Goal: Book appointment/travel/reservation

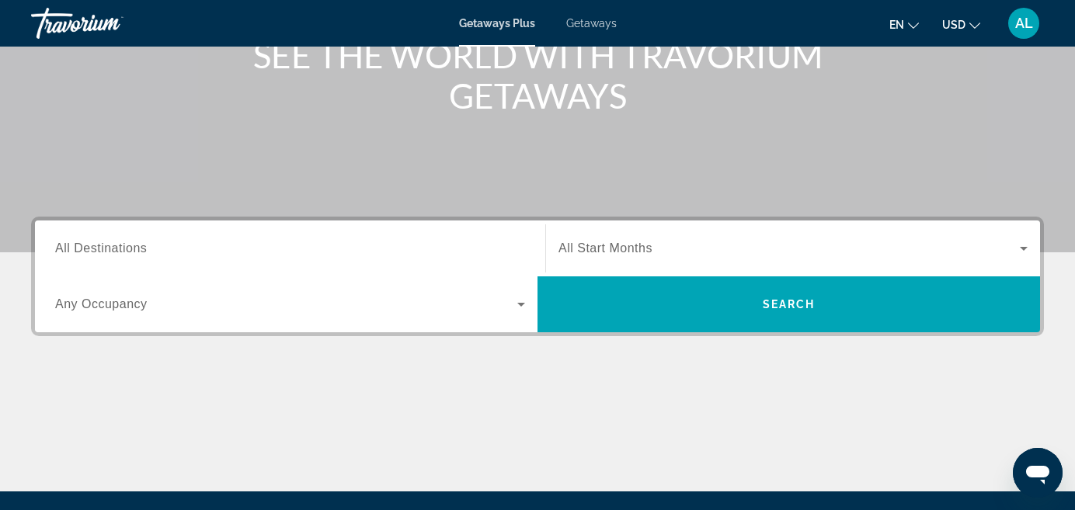
scroll to position [222, 0]
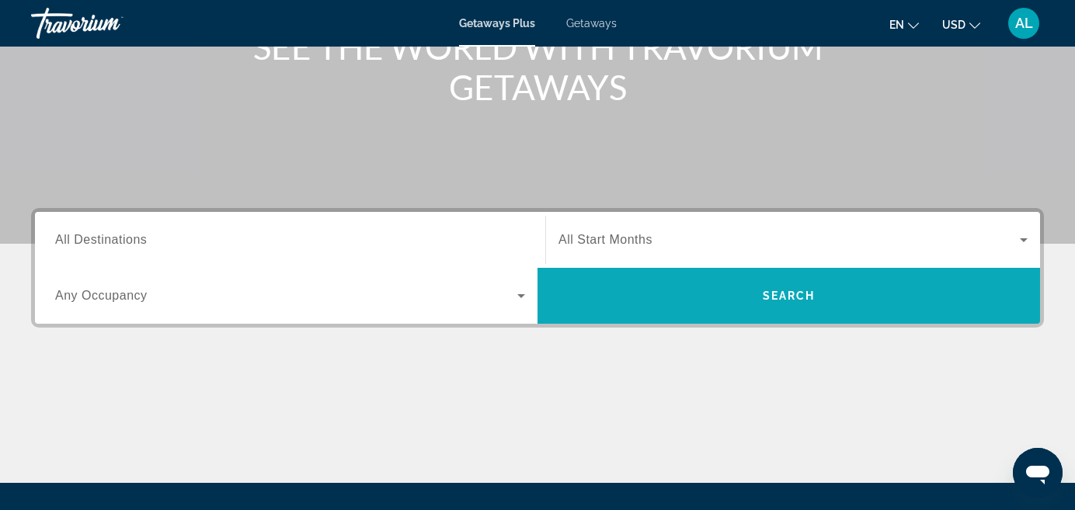
click at [712, 299] on span "Search widget" at bounding box center [789, 295] width 503 height 37
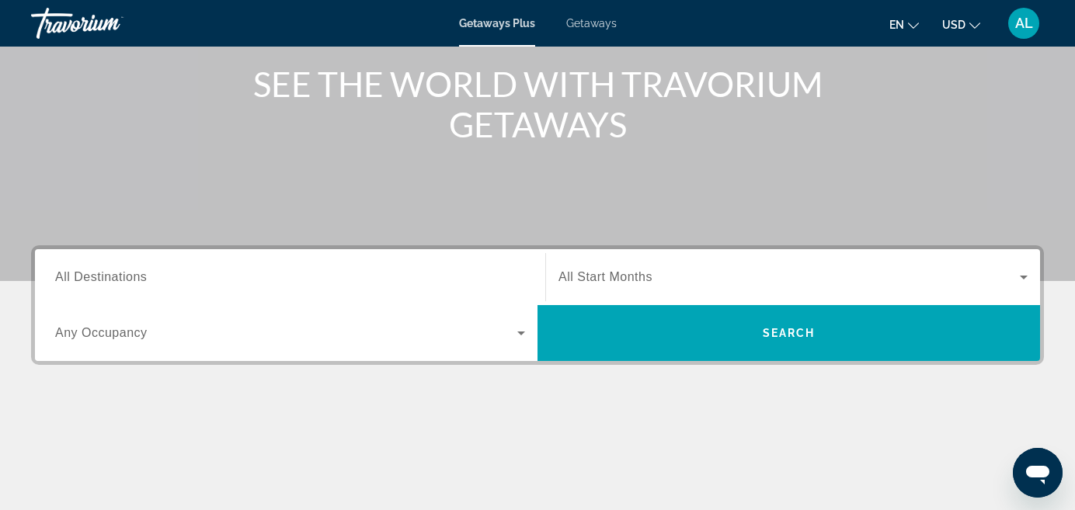
scroll to position [217, 0]
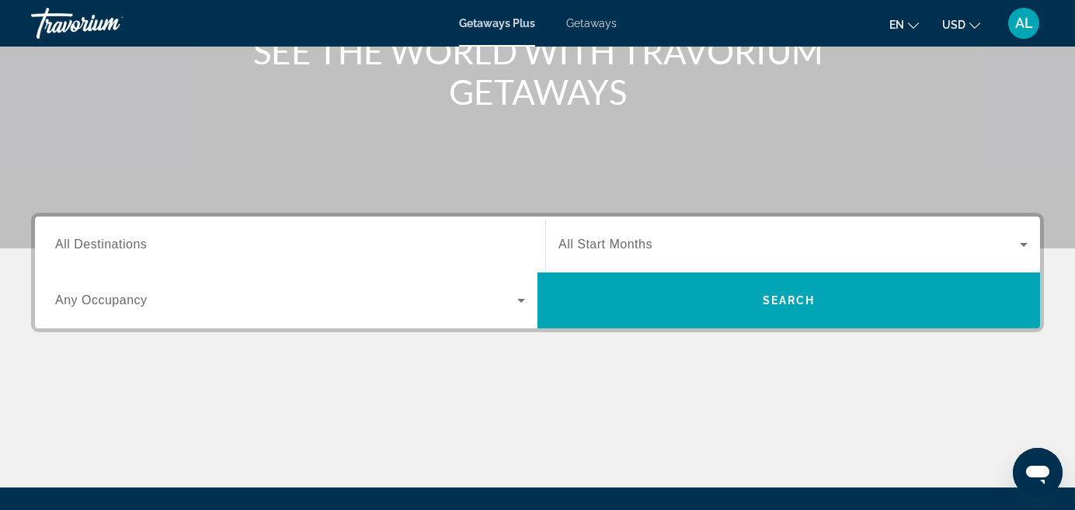
click at [124, 238] on span "All Destinations" at bounding box center [101, 244] width 92 height 13
click at [124, 238] on input "Destination All Destinations" at bounding box center [290, 245] width 470 height 19
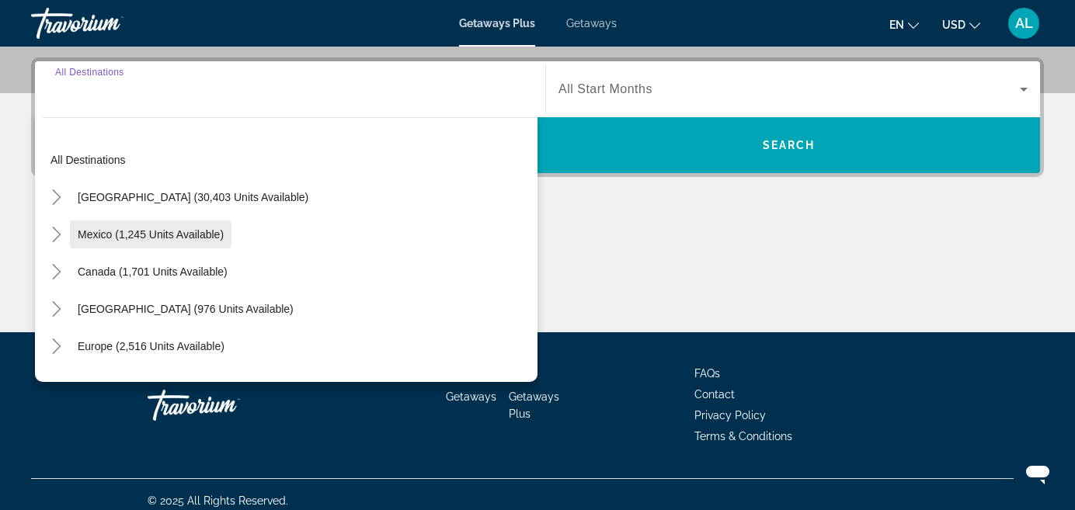
scroll to position [380, 0]
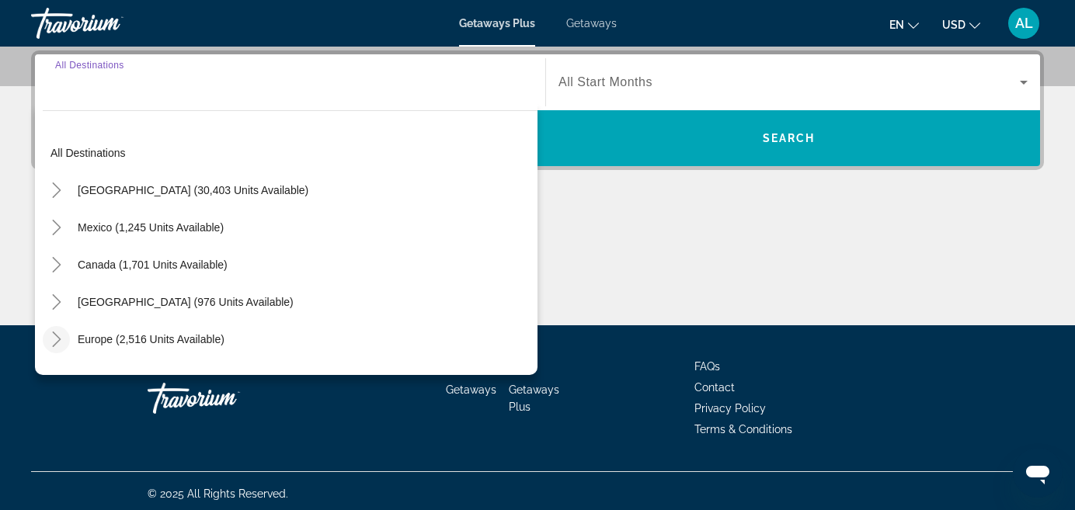
click at [61, 337] on icon "Toggle Europe (2,516 units available)" at bounding box center [57, 340] width 16 height 16
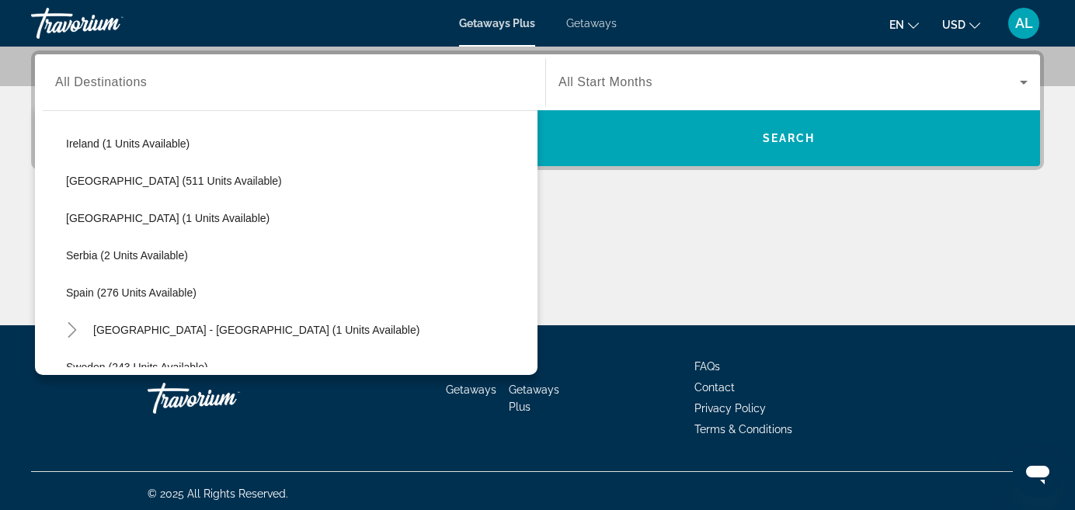
scroll to position [579, 0]
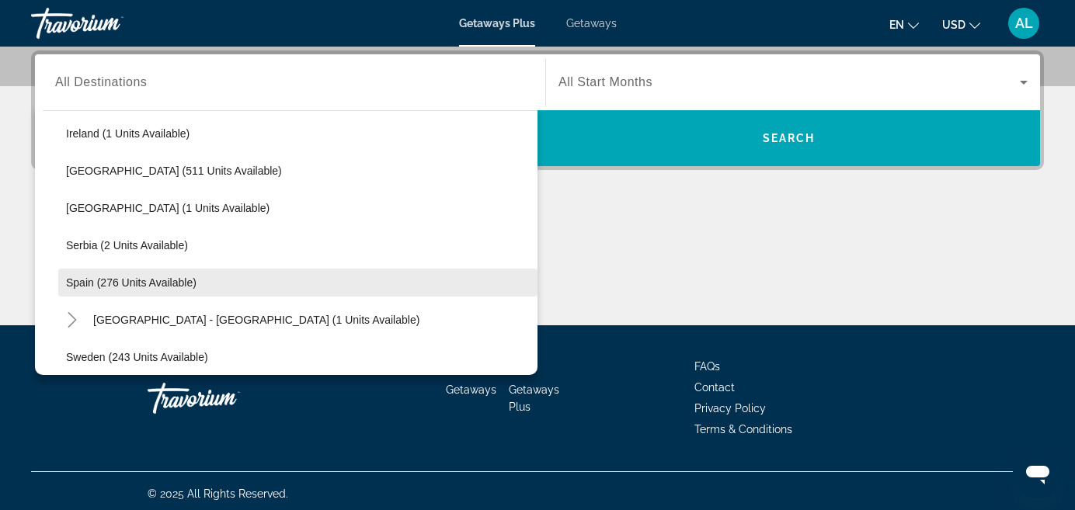
click at [122, 280] on span "Spain (276 units available)" at bounding box center [131, 283] width 130 height 12
type input "**********"
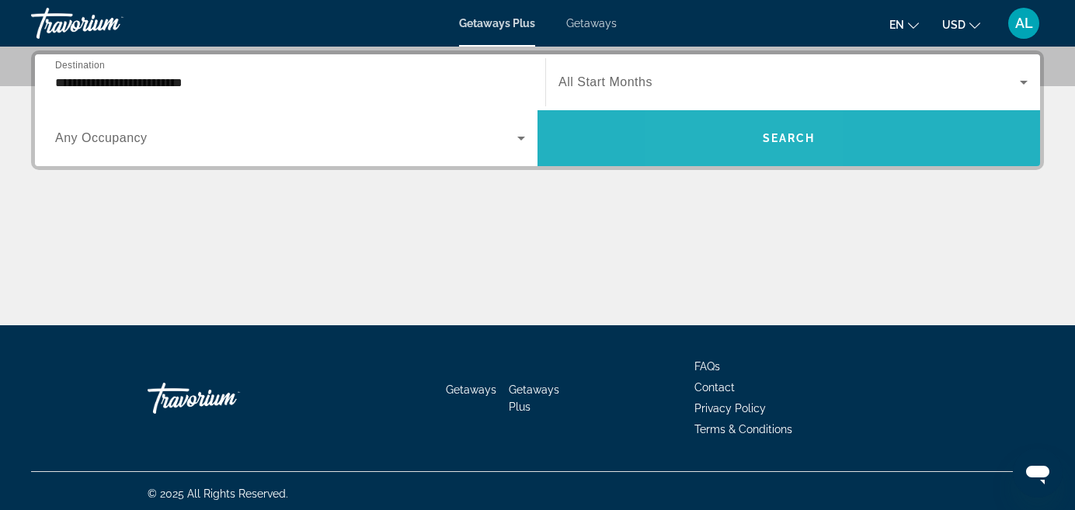
click at [745, 144] on span "Search widget" at bounding box center [789, 138] width 503 height 37
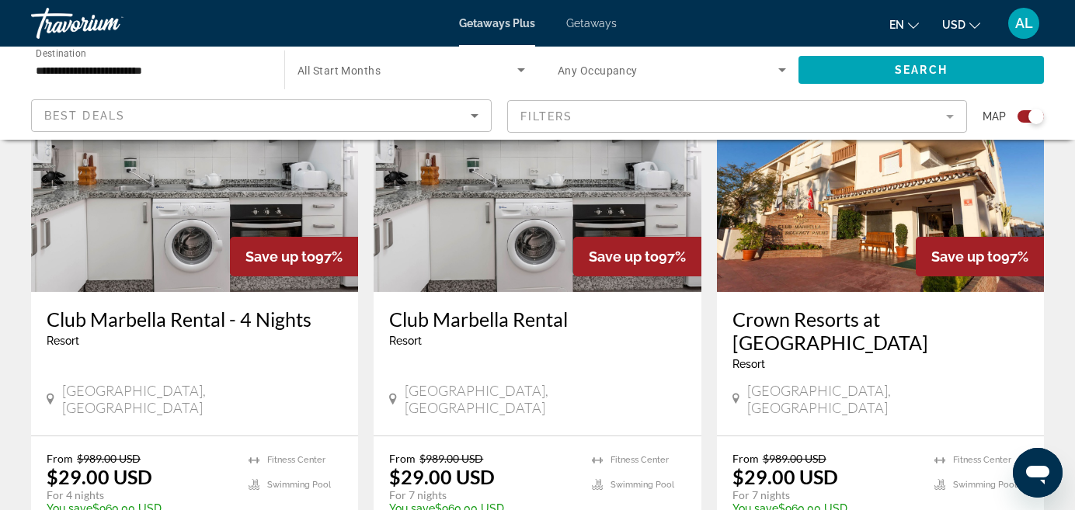
scroll to position [1203, 0]
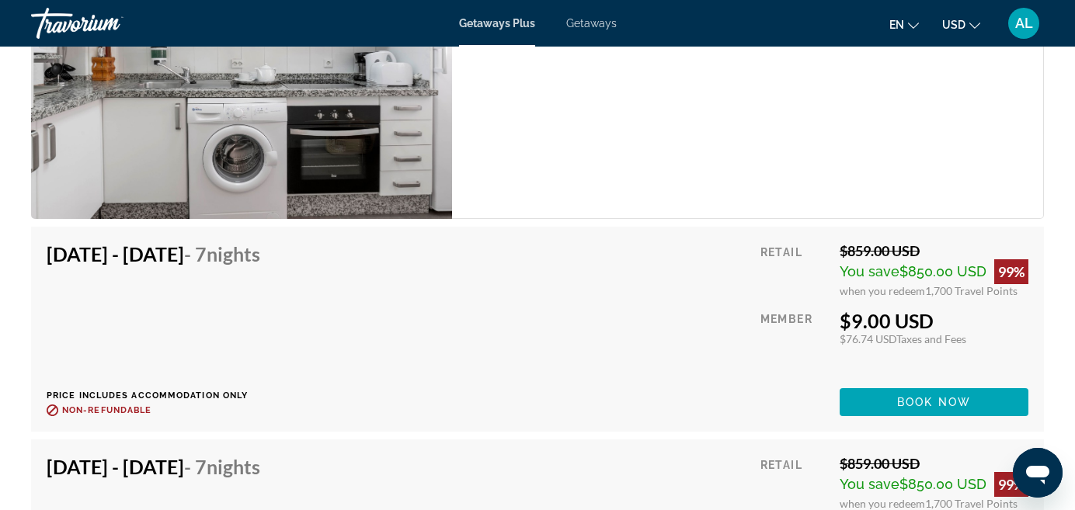
scroll to position [3028, 0]
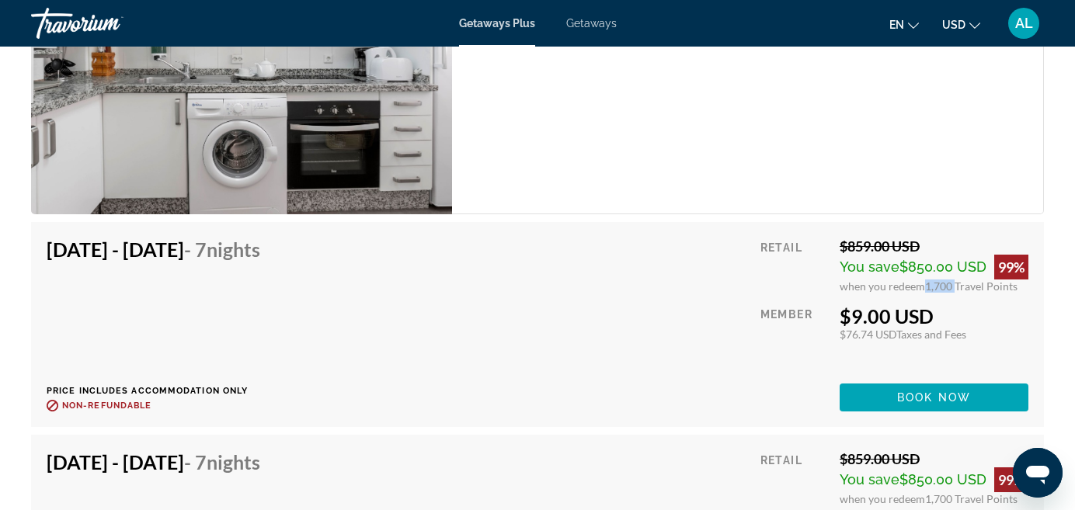
drag, startPoint x: 952, startPoint y: 273, endPoint x: 923, endPoint y: 274, distance: 28.8
click at [925, 280] on span "1,700 Travel Points" at bounding box center [971, 286] width 92 height 13
drag, startPoint x: 887, startPoint y: 303, endPoint x: 879, endPoint y: 320, distance: 19.1
click at [879, 320] on div "$9.00 USD $76.74 USD Taxes and Fees You earn 0 Travel Points" at bounding box center [934, 322] width 189 height 37
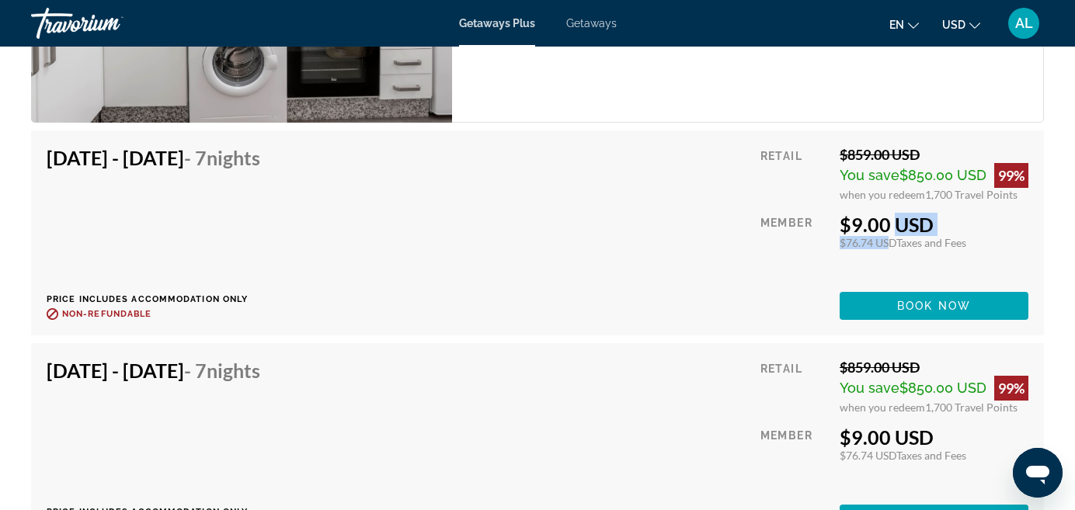
scroll to position [3150, 0]
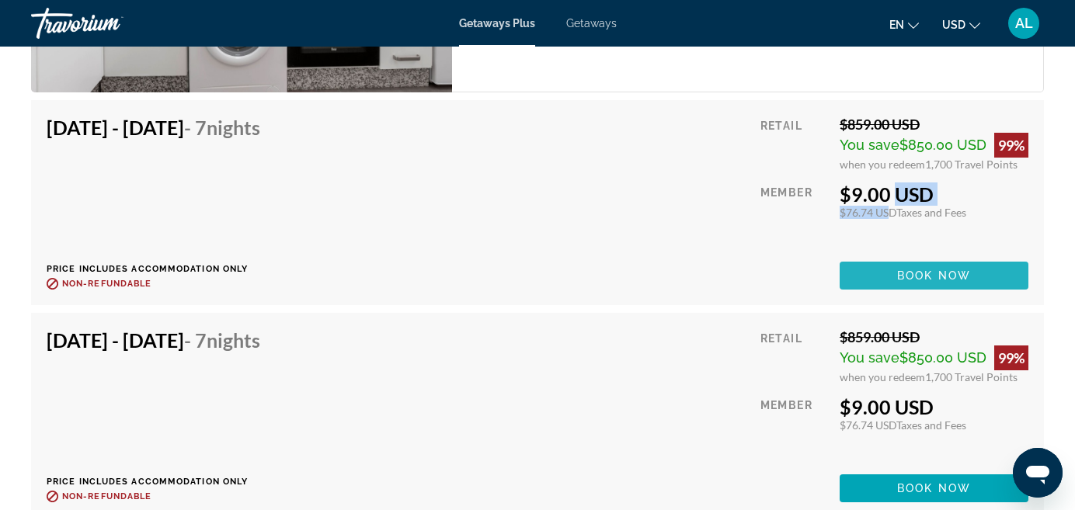
click at [928, 270] on span "Book now" at bounding box center [934, 276] width 74 height 12
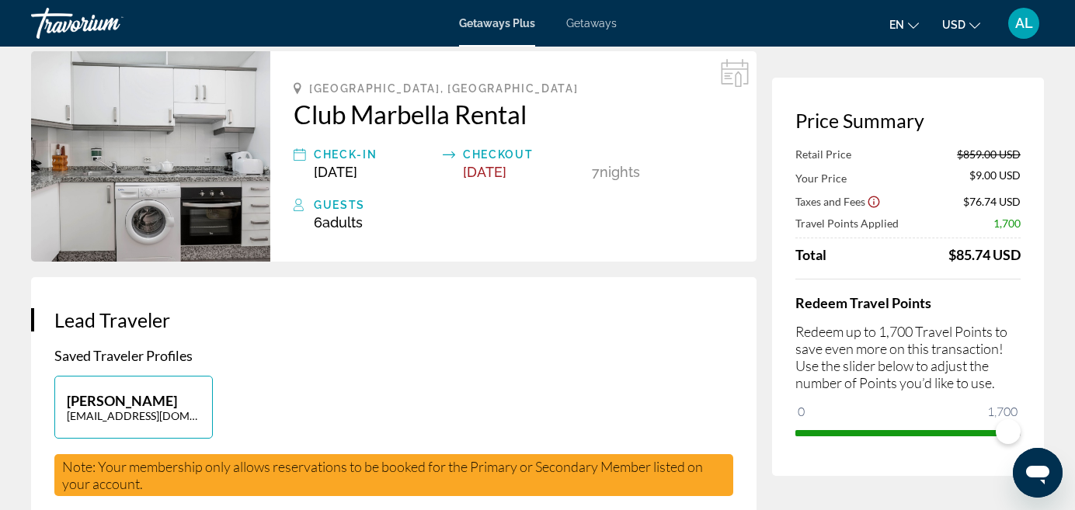
scroll to position [67, 0]
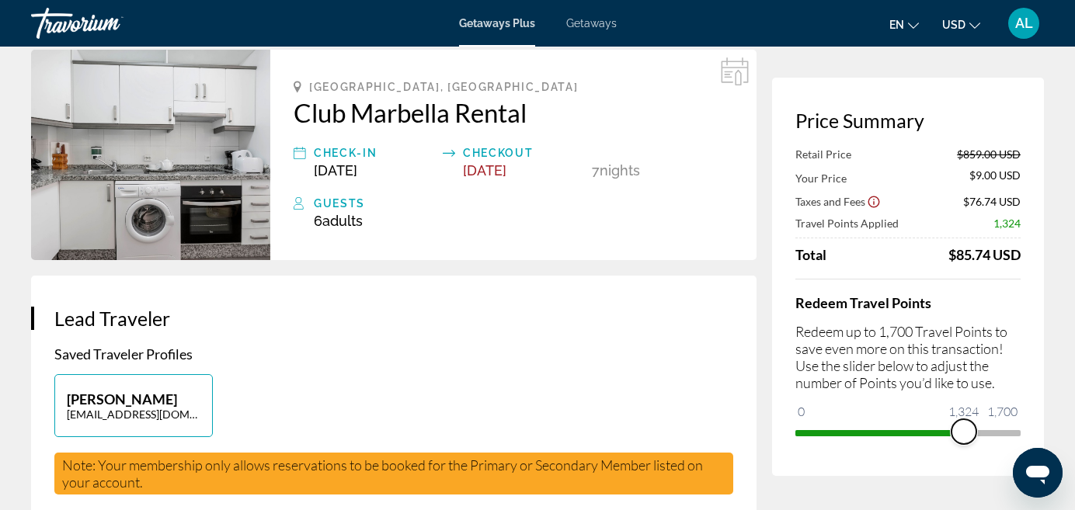
drag, startPoint x: 1011, startPoint y: 431, endPoint x: 962, endPoint y: 432, distance: 48.9
click at [962, 432] on span "ngx-slider" at bounding box center [964, 431] width 25 height 25
drag, startPoint x: 963, startPoint y: 434, endPoint x: 1022, endPoint y: 432, distance: 59.1
click at [1022, 432] on div "Price Summary Retail Price $859.00 USD Your Price $203.50 USD Taxes and Fees $9…" at bounding box center [908, 277] width 272 height 398
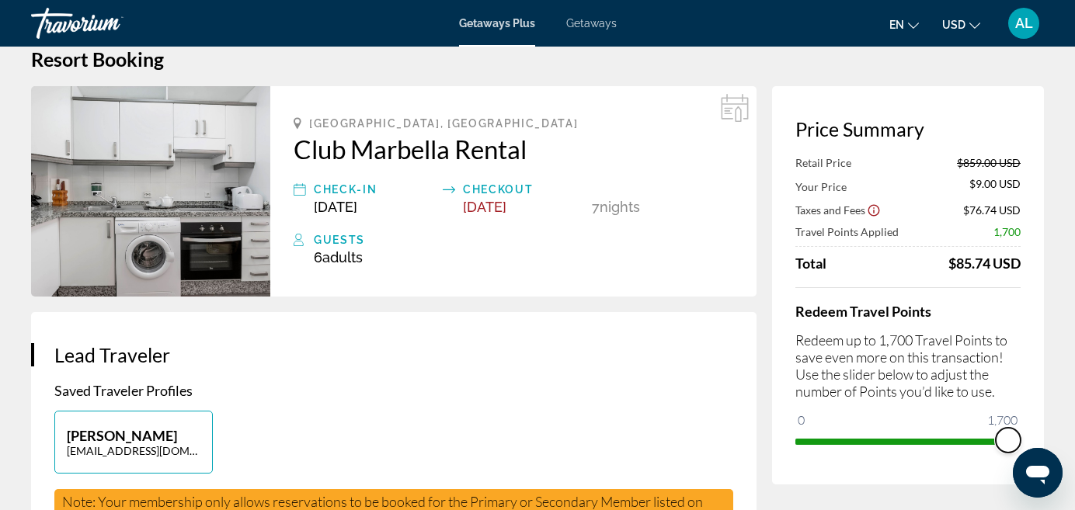
scroll to position [0, 0]
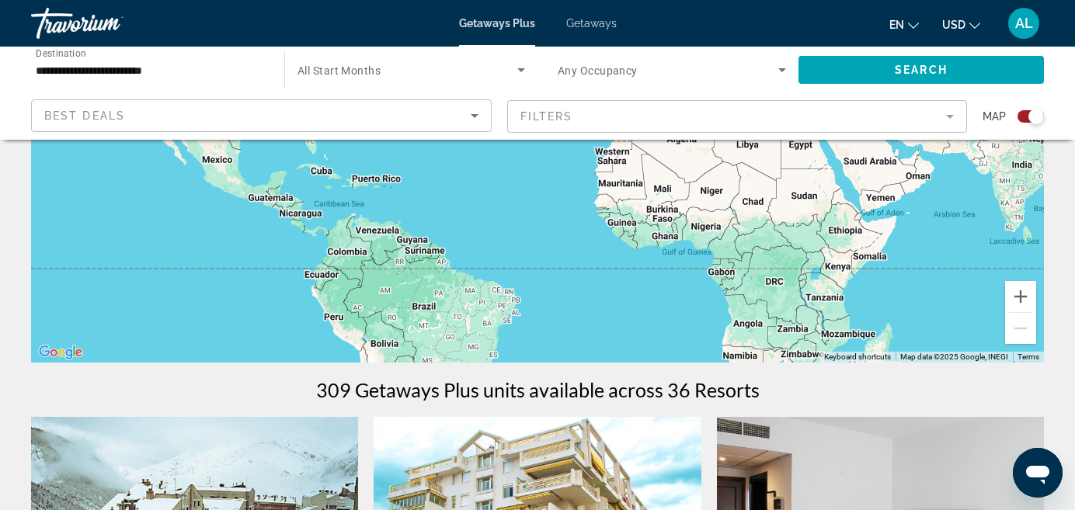
scroll to position [284, 0]
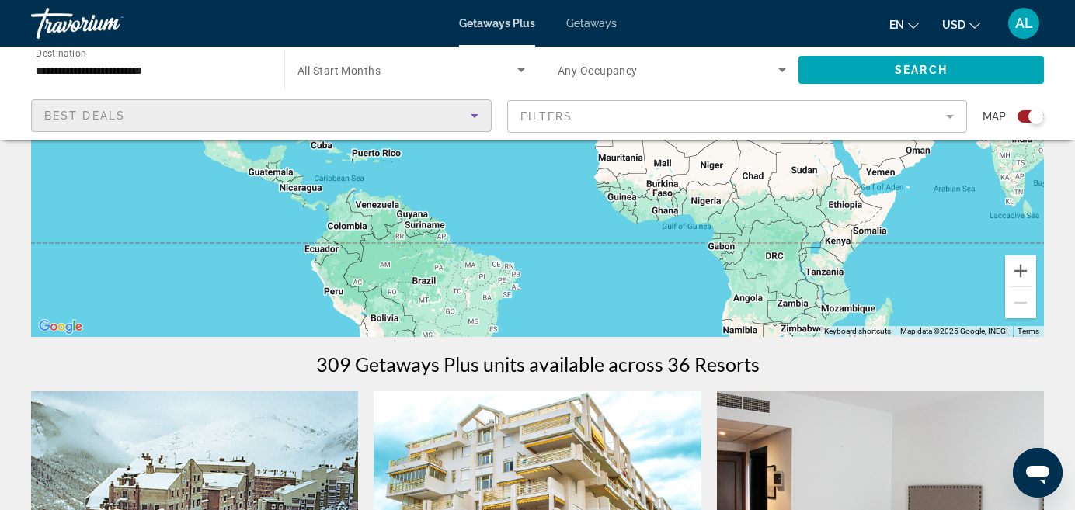
click at [482, 115] on icon "Sort by" at bounding box center [474, 115] width 19 height 19
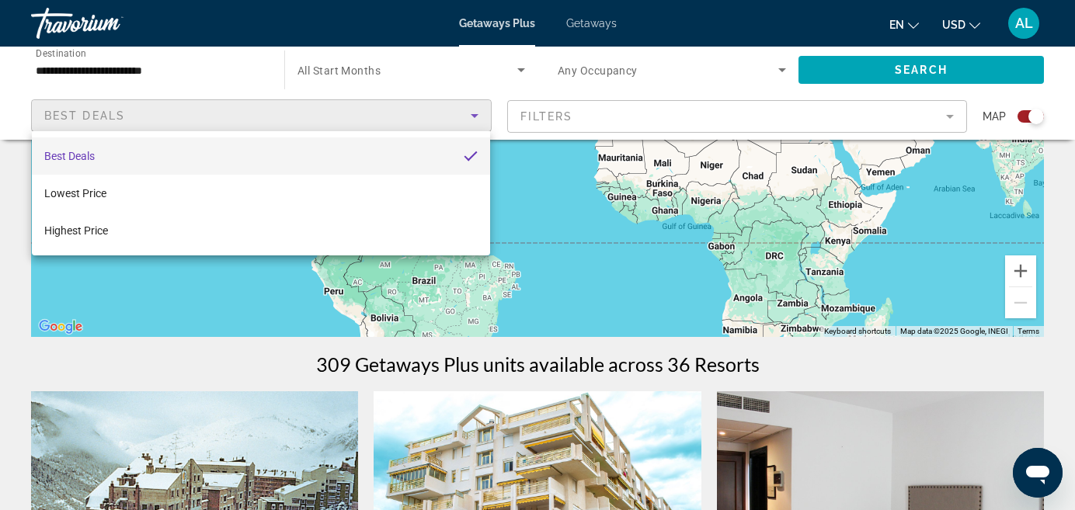
click at [534, 198] on div at bounding box center [537, 255] width 1075 height 510
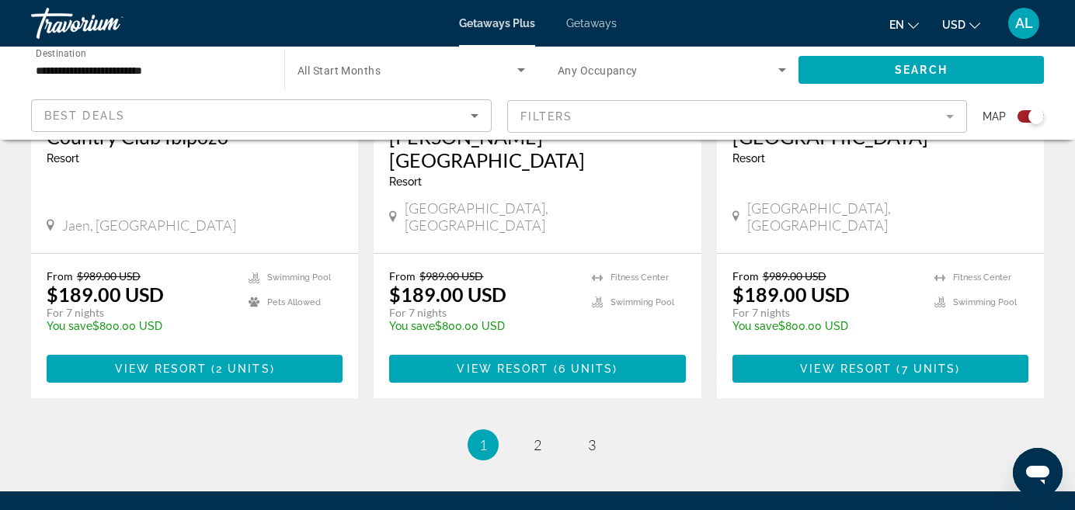
scroll to position [2531, 0]
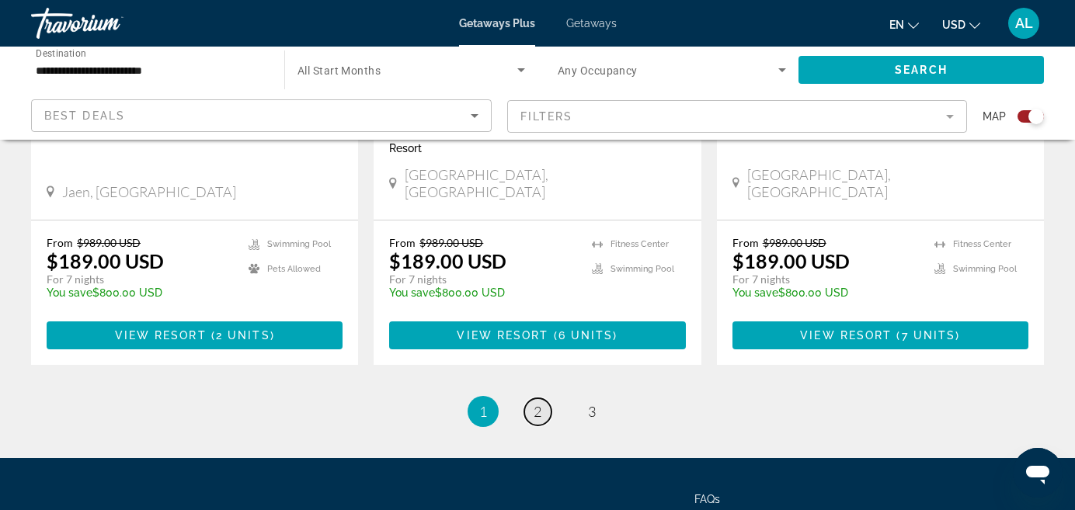
click at [535, 403] on span "2" at bounding box center [538, 411] width 8 height 17
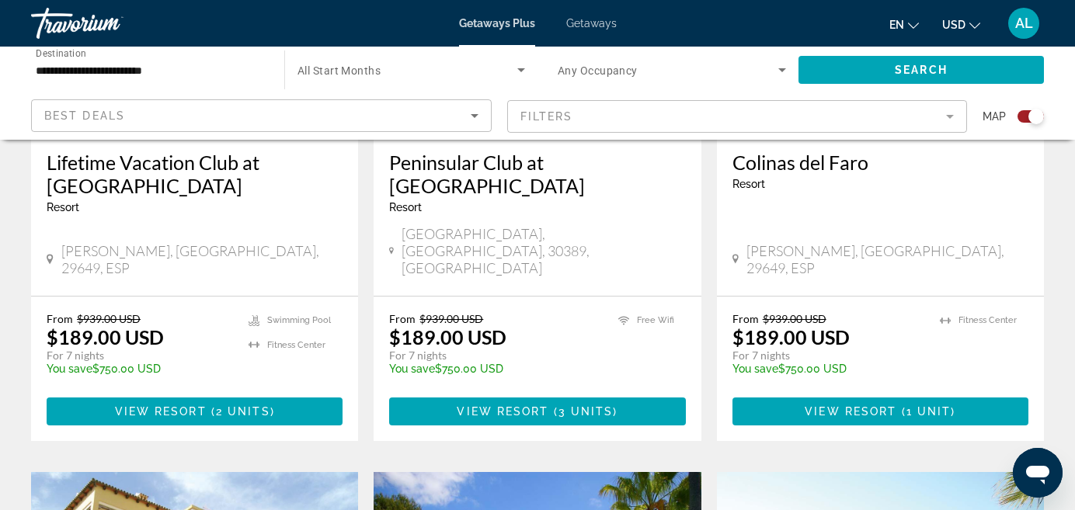
scroll to position [1394, 0]
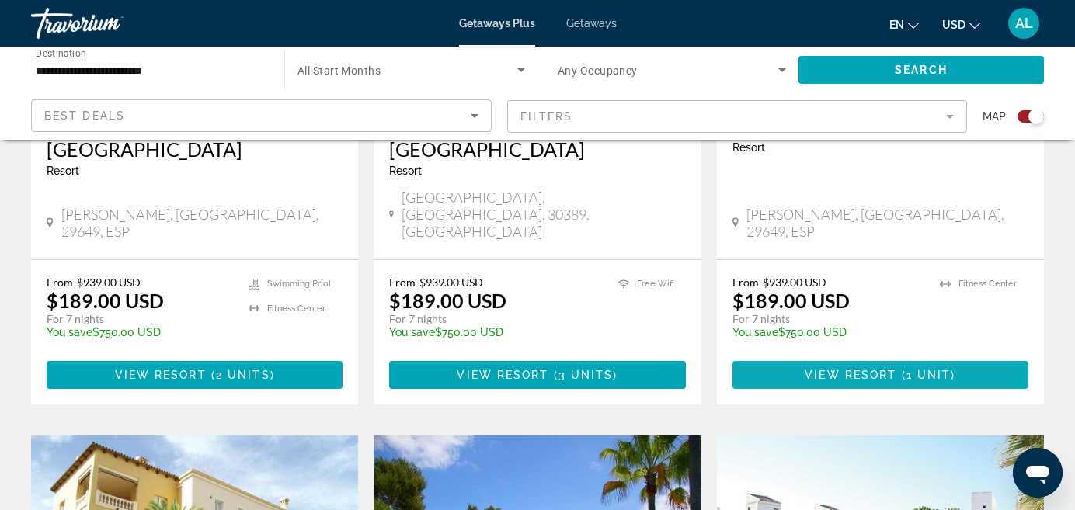
click at [836, 369] on span "View Resort" at bounding box center [851, 375] width 92 height 12
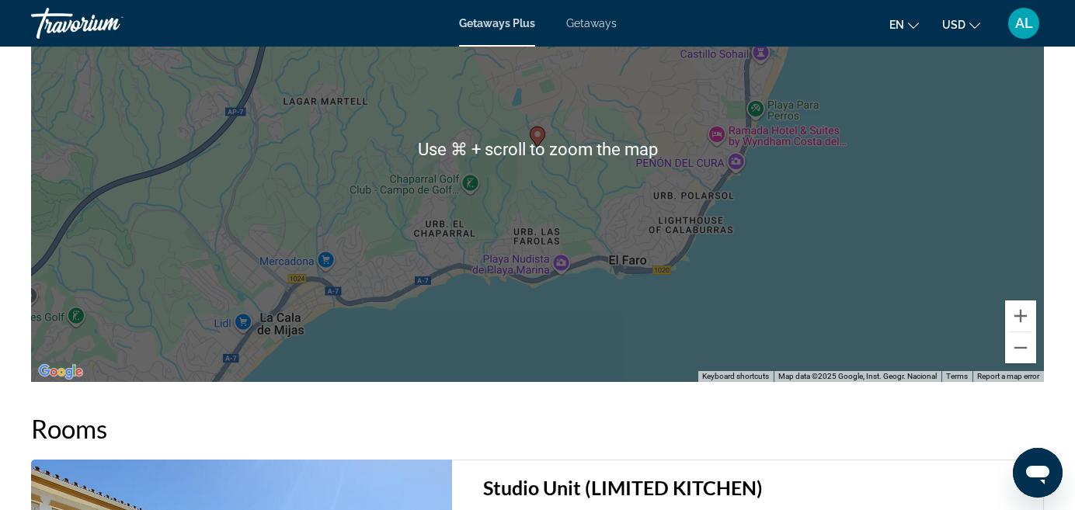
scroll to position [2158, 0]
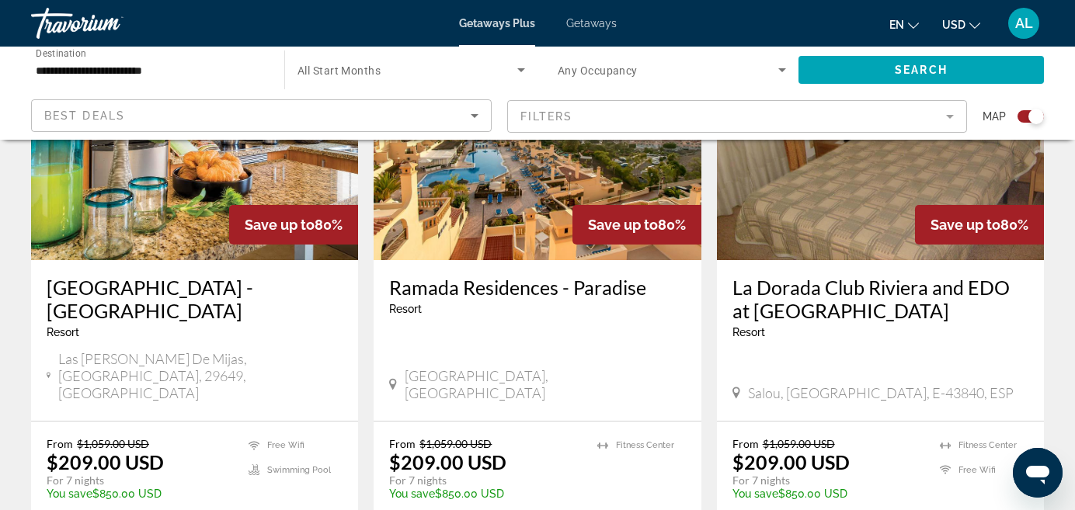
scroll to position [2448, 0]
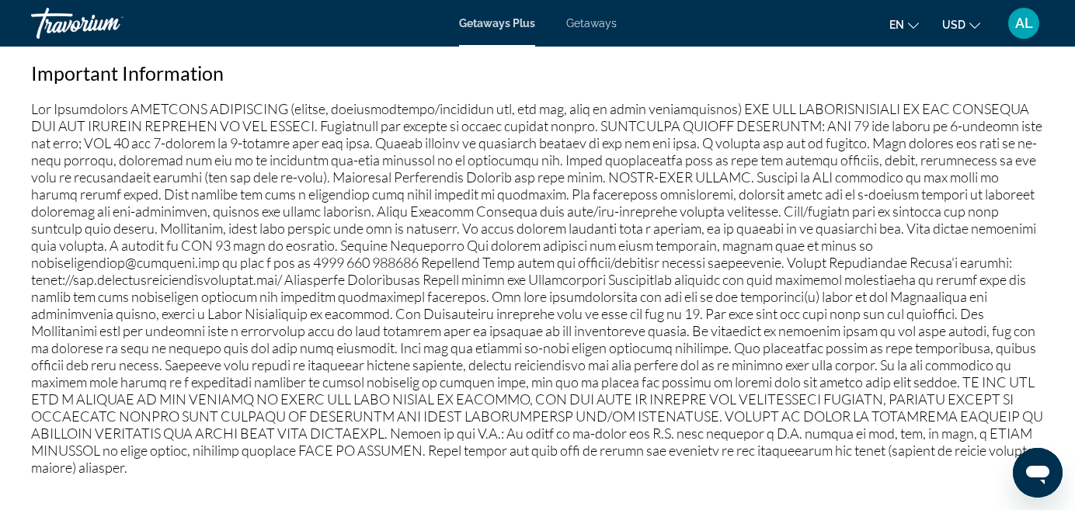
scroll to position [1205, 0]
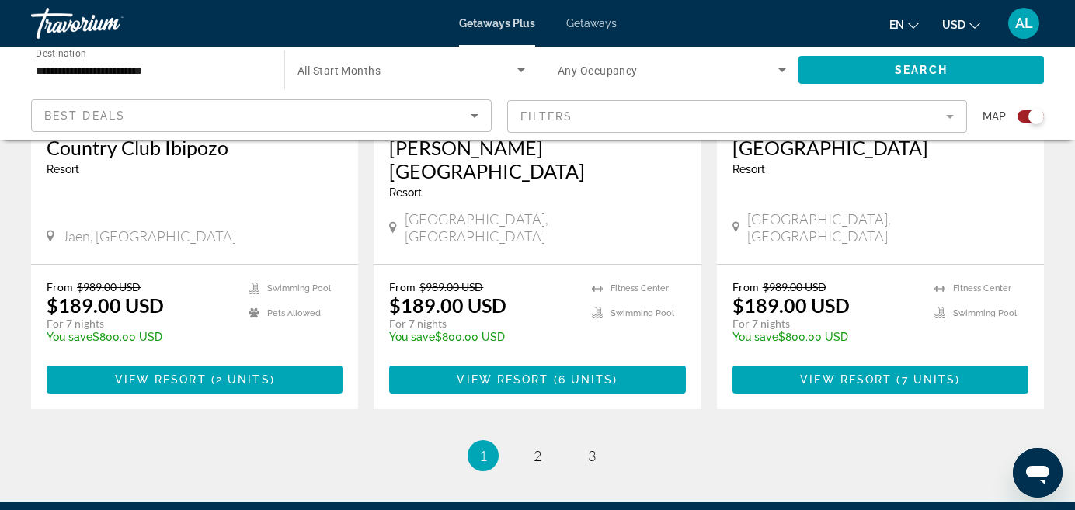
scroll to position [2491, 0]
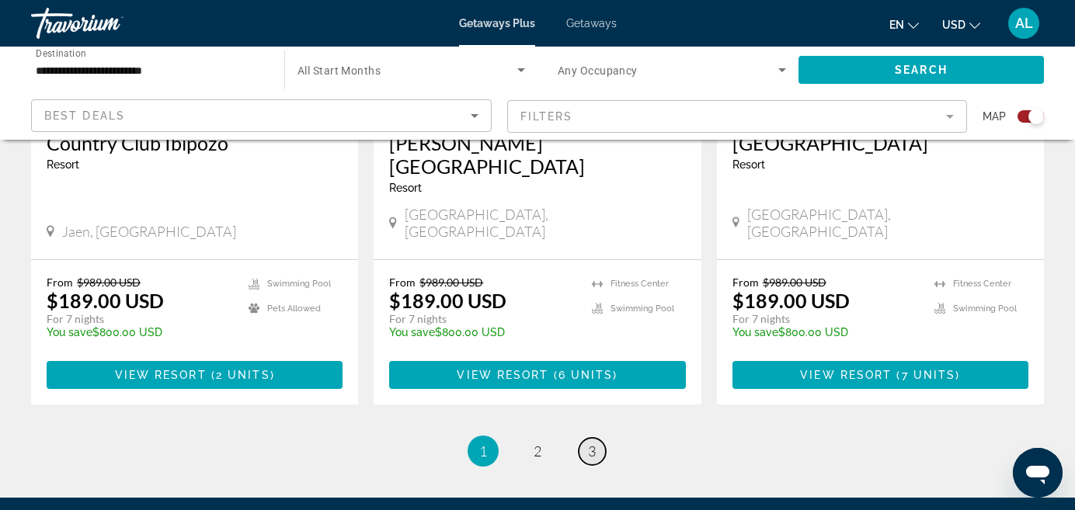
click at [594, 443] on span "3" at bounding box center [592, 451] width 8 height 17
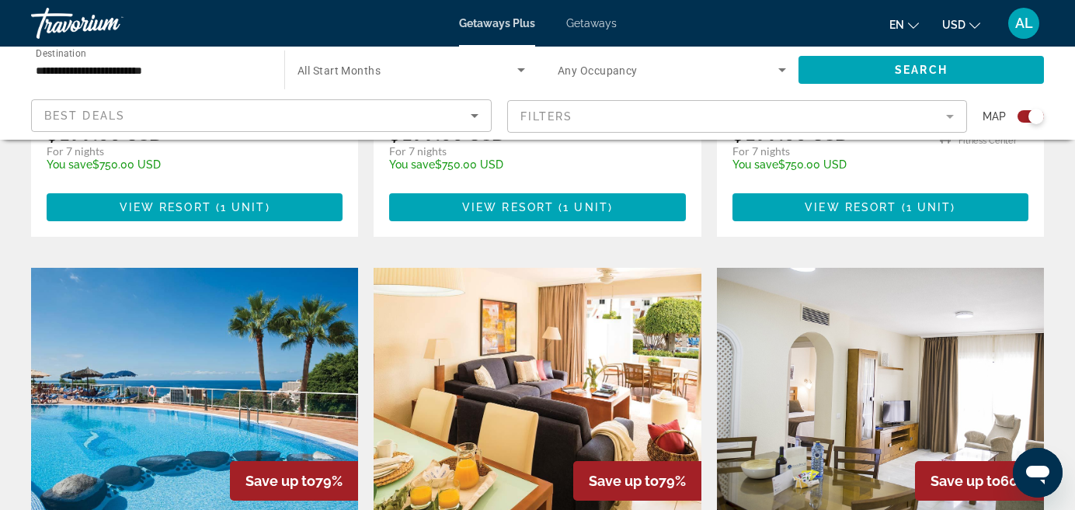
scroll to position [1829, 0]
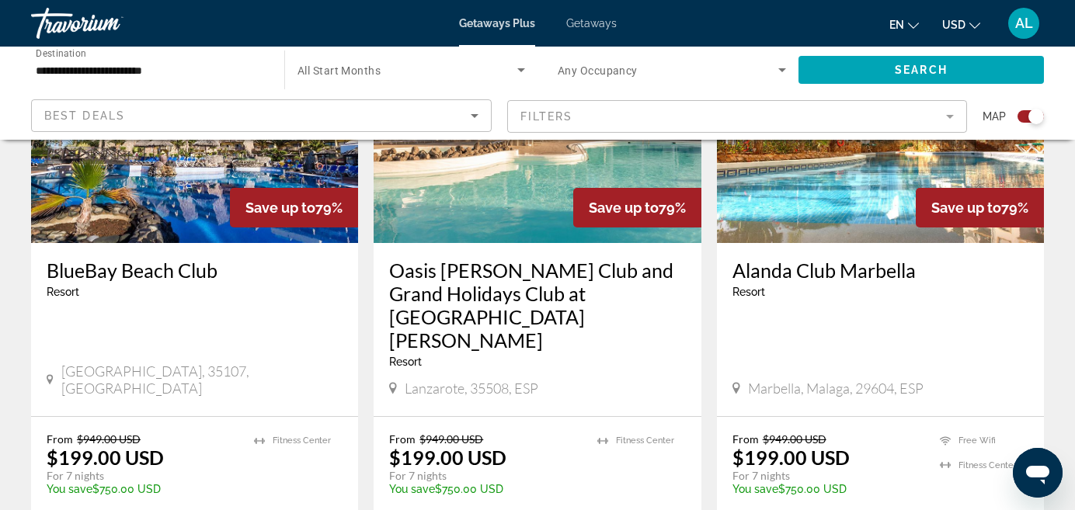
click at [583, 22] on span "Getaways" at bounding box center [591, 23] width 50 height 12
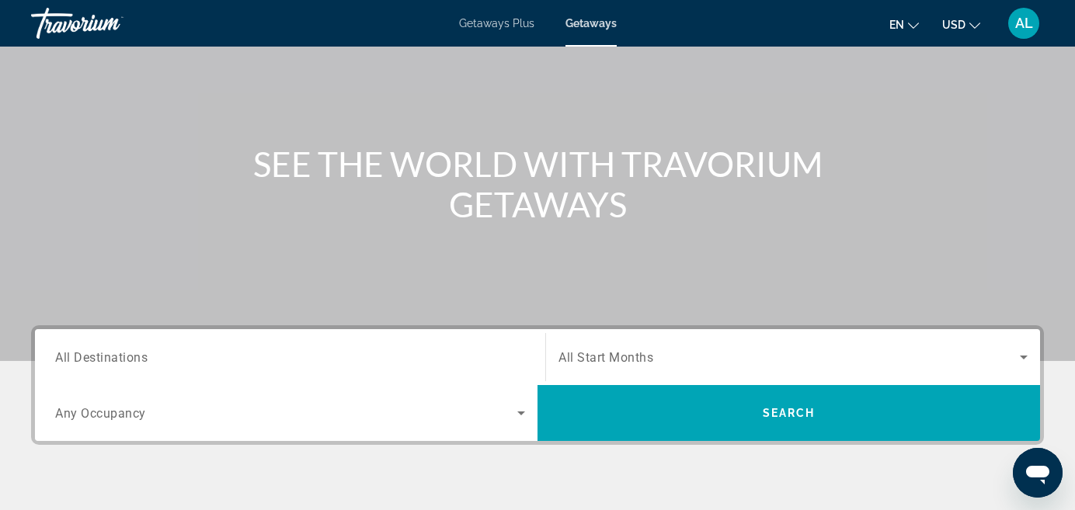
scroll to position [160, 0]
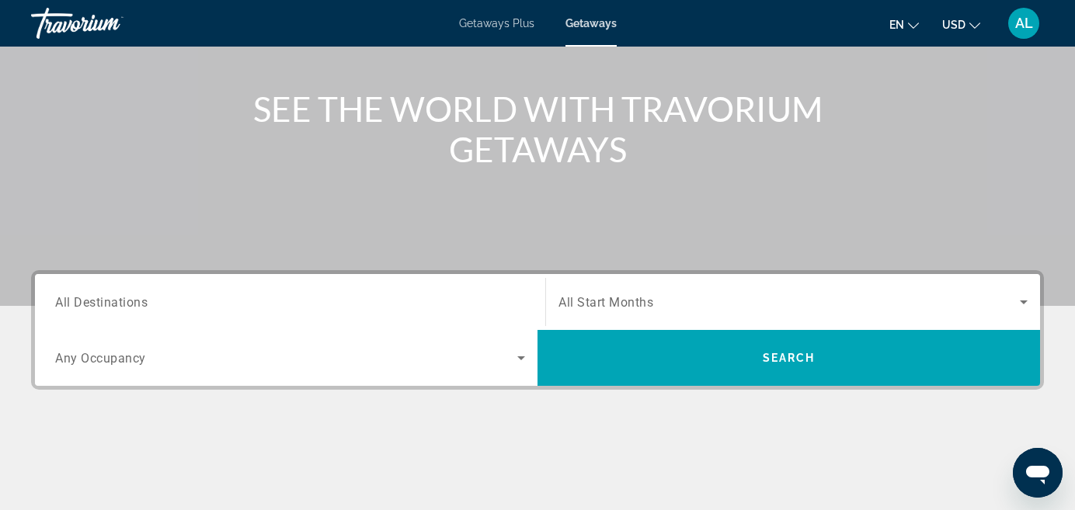
click at [142, 306] on span "All Destinations" at bounding box center [101, 301] width 92 height 15
click at [142, 306] on input "Destination All Destinations" at bounding box center [290, 303] width 470 height 19
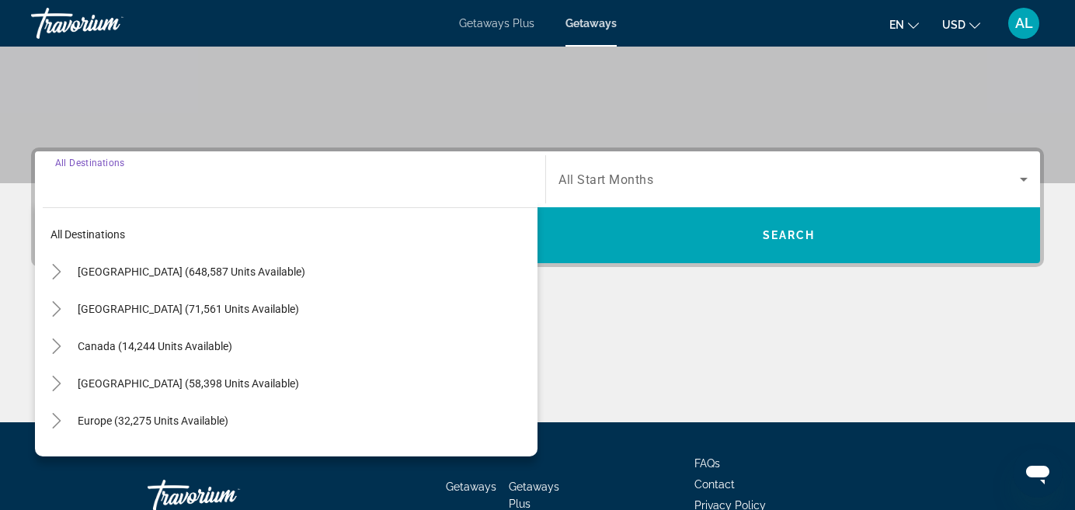
scroll to position [380, 0]
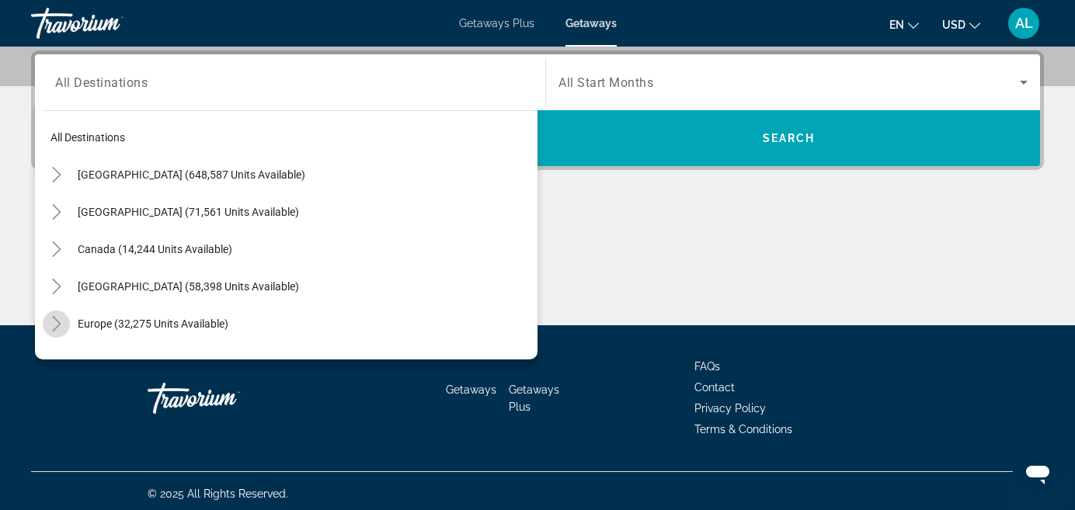
click at [59, 325] on icon "Toggle Europe (32,275 units available)" at bounding box center [56, 324] width 9 height 16
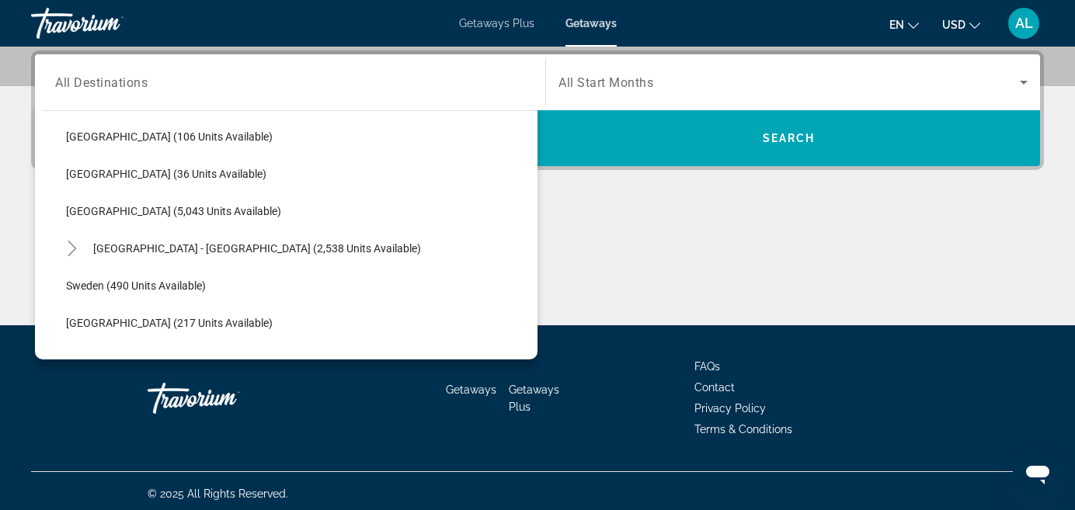
scroll to position [790, 0]
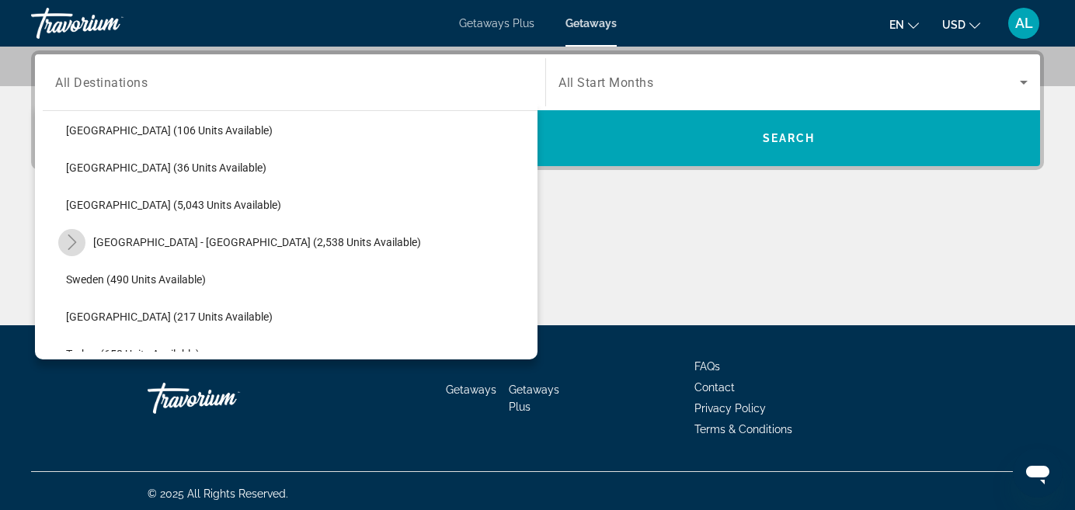
click at [75, 242] on icon "Toggle Spain - Canary Islands (2,538 units available)" at bounding box center [72, 243] width 9 height 16
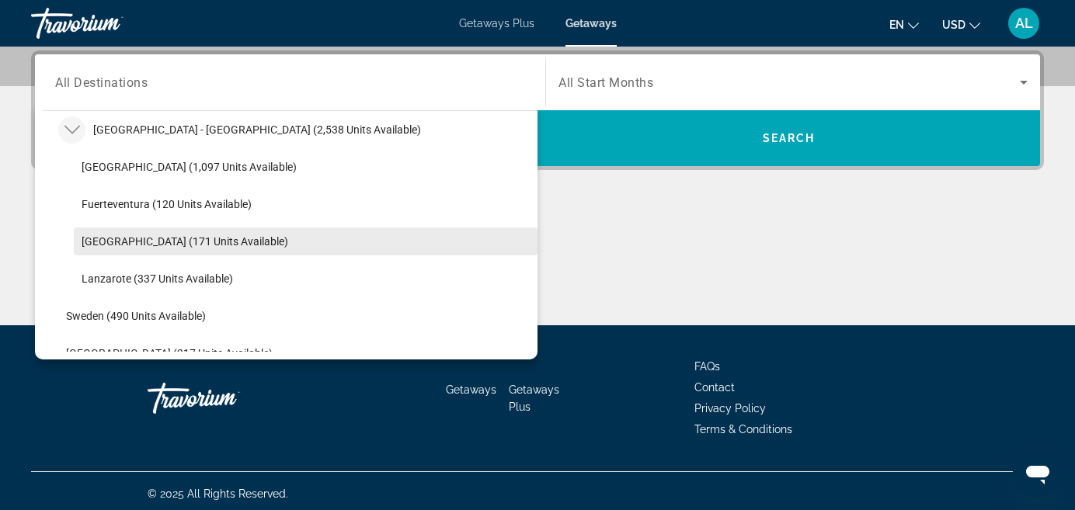
scroll to position [903, 0]
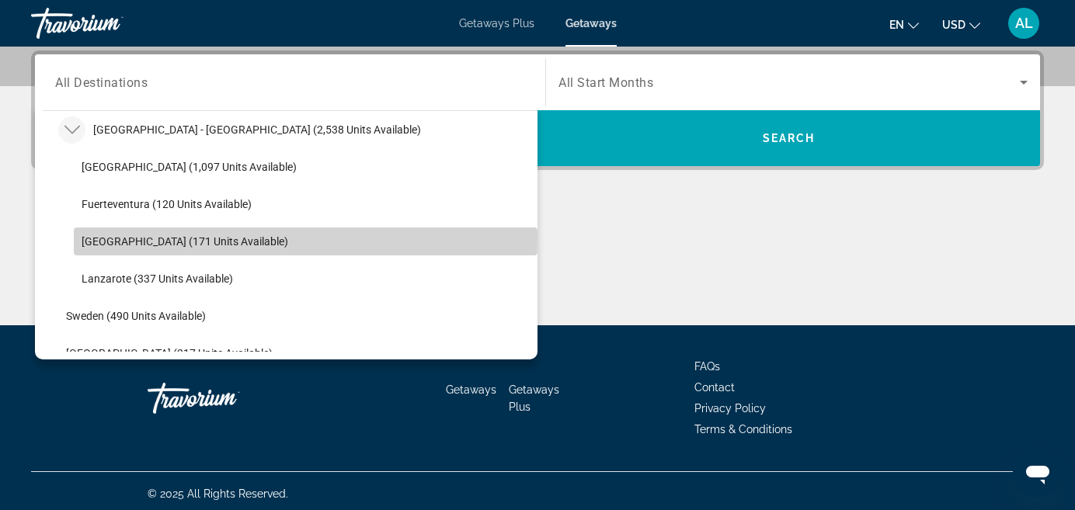
click at [127, 239] on span "[GEOGRAPHIC_DATA] (171 units available)" at bounding box center [185, 241] width 207 height 12
type input "**********"
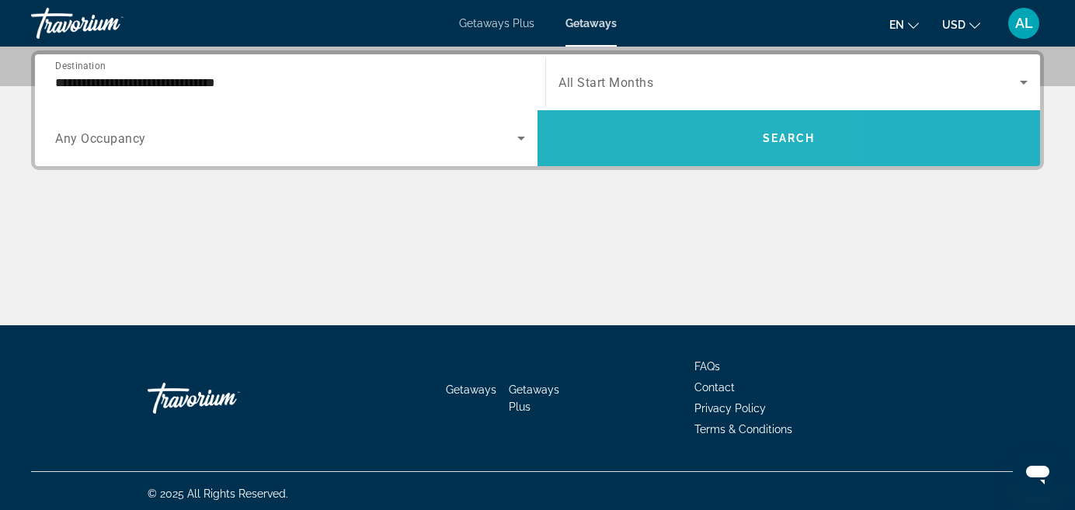
click at [655, 150] on span "Search widget" at bounding box center [789, 138] width 503 height 37
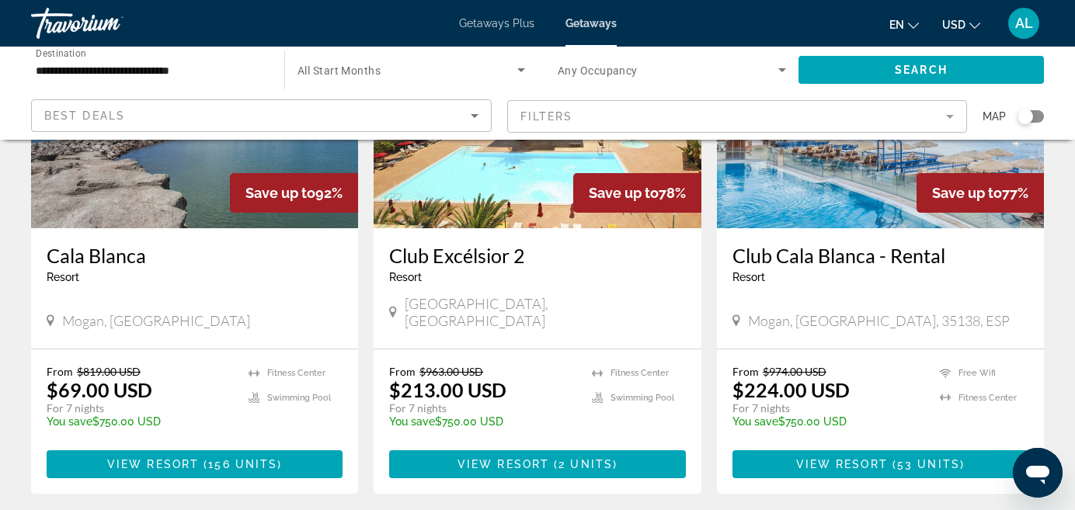
scroll to position [231, 0]
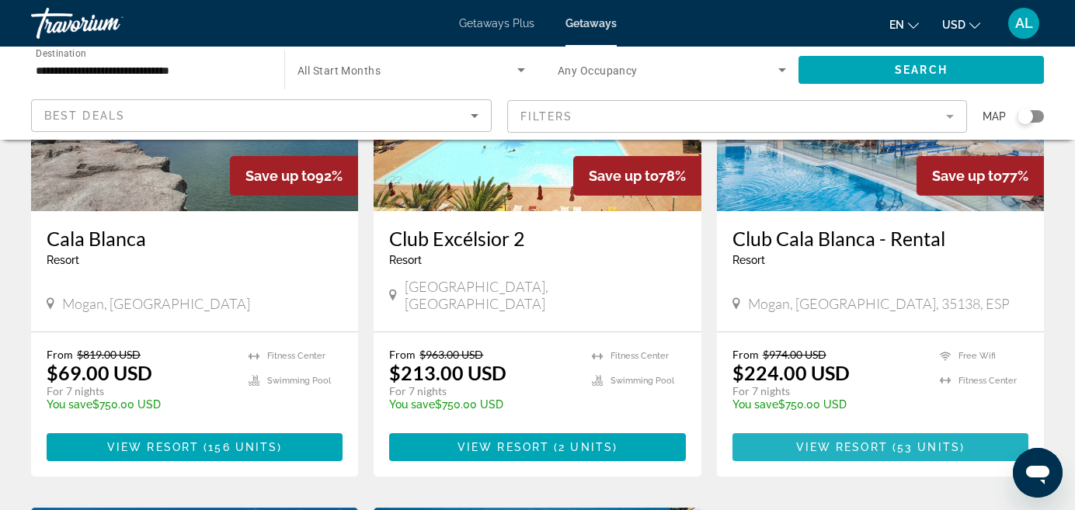
click at [840, 441] on span "View Resort" at bounding box center [842, 447] width 92 height 12
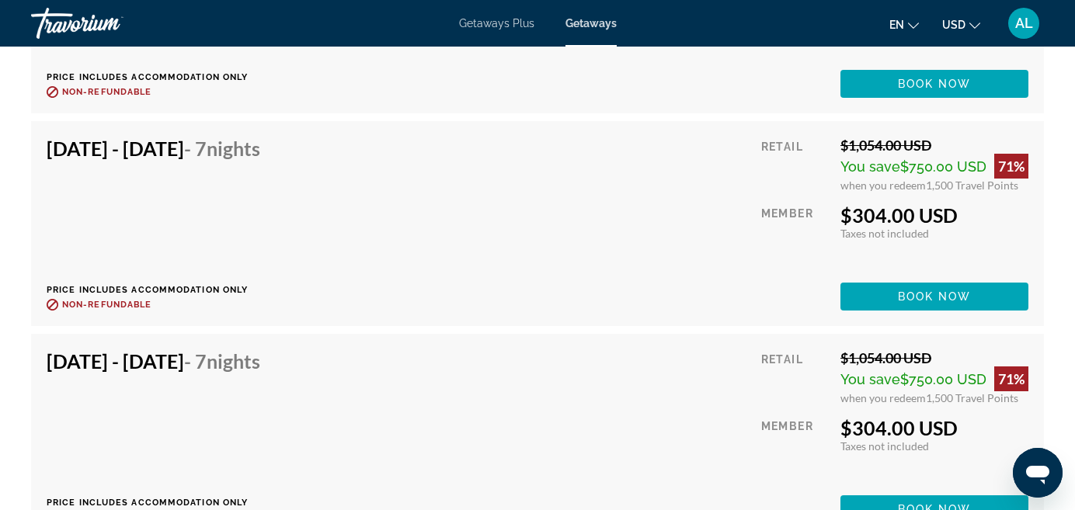
scroll to position [7703, 0]
